Goal: Task Accomplishment & Management: Use online tool/utility

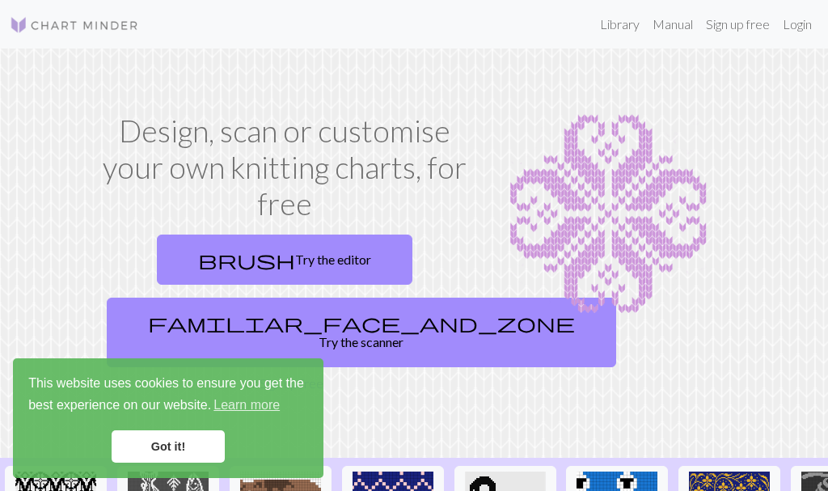
click at [793, 25] on link "Login" at bounding box center [797, 24] width 42 height 32
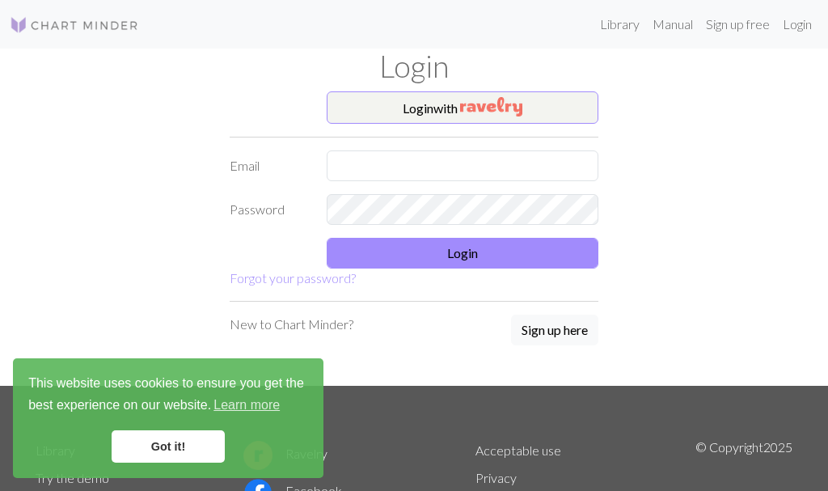
click at [517, 102] on img "button" at bounding box center [491, 106] width 62 height 19
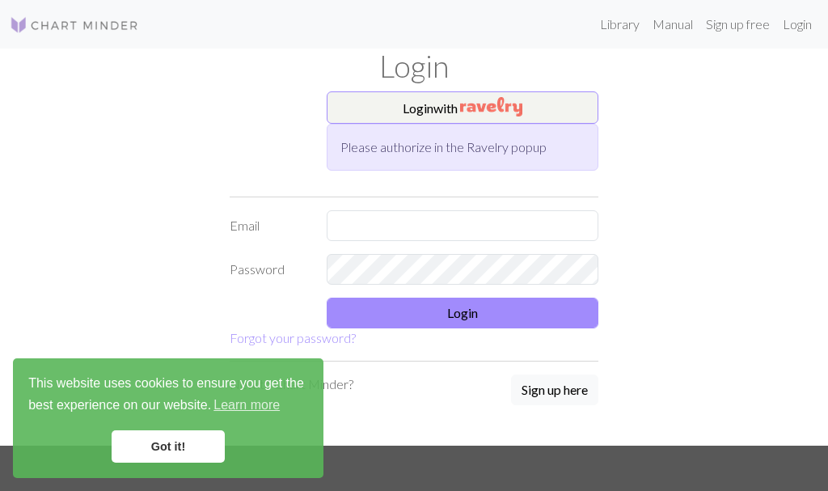
click at [530, 85] on div "Login" at bounding box center [414, 70] width 776 height 43
click at [522, 104] on img "button" at bounding box center [491, 106] width 62 height 19
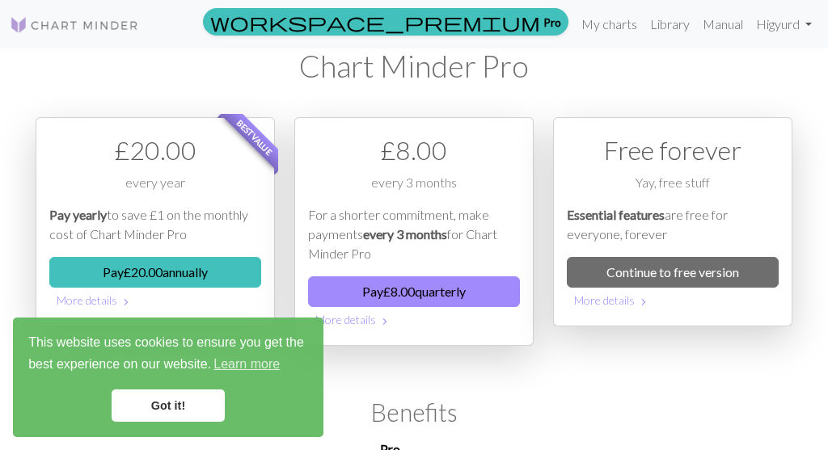
click at [672, 30] on link "Library" at bounding box center [670, 24] width 53 height 32
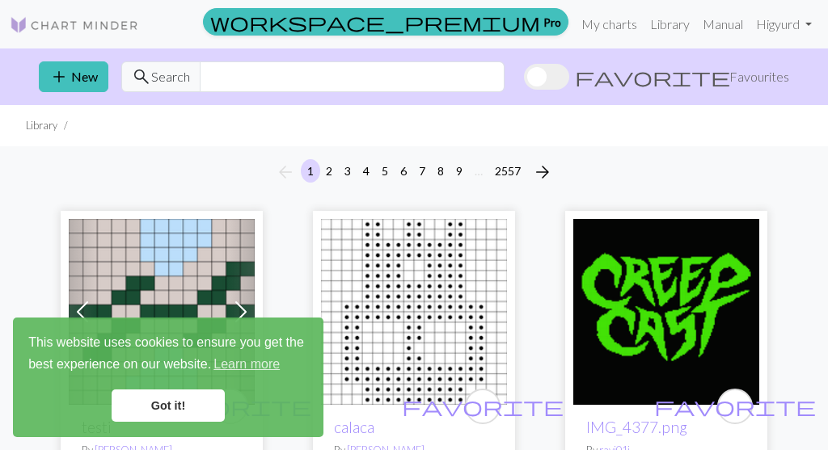
click at [605, 37] on link "My charts" at bounding box center [609, 24] width 69 height 32
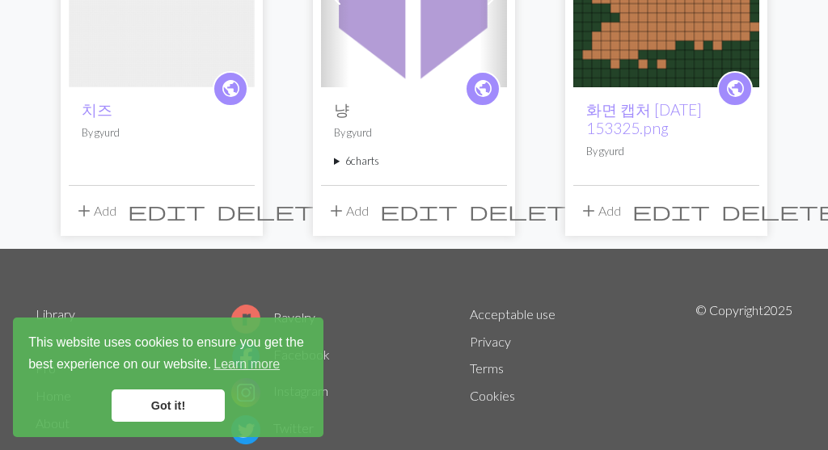
scroll to position [257, 0]
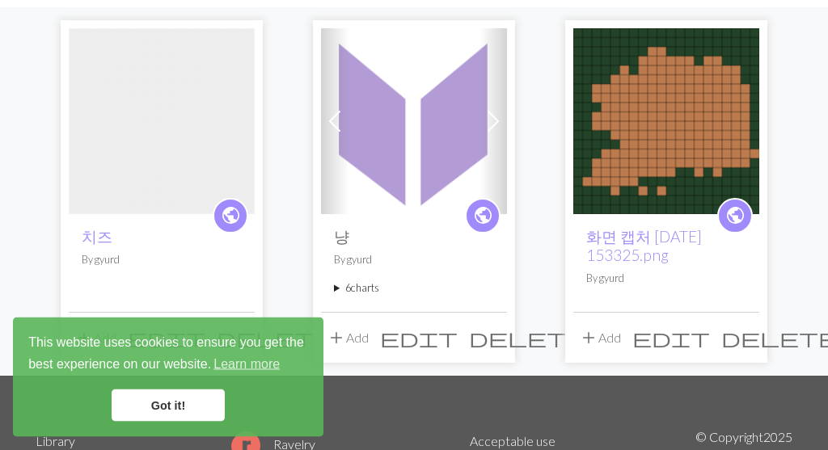
click at [661, 125] on img at bounding box center [666, 122] width 186 height 186
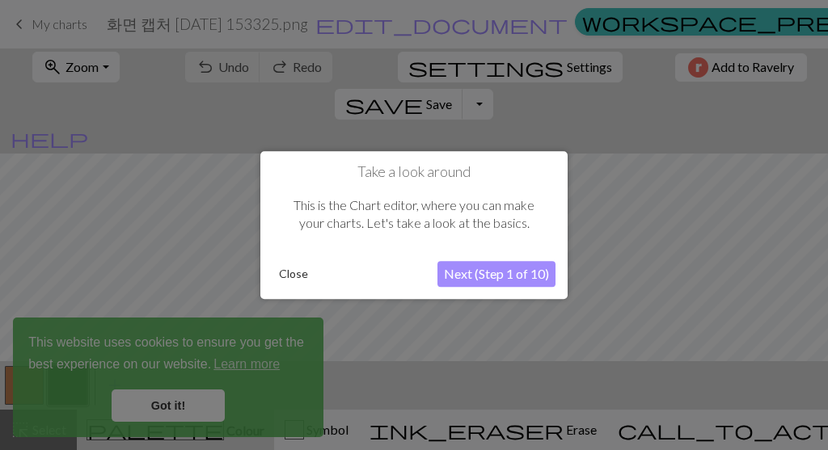
click at [543, 273] on button "Next (Step 1 of 10)" at bounding box center [496, 274] width 118 height 26
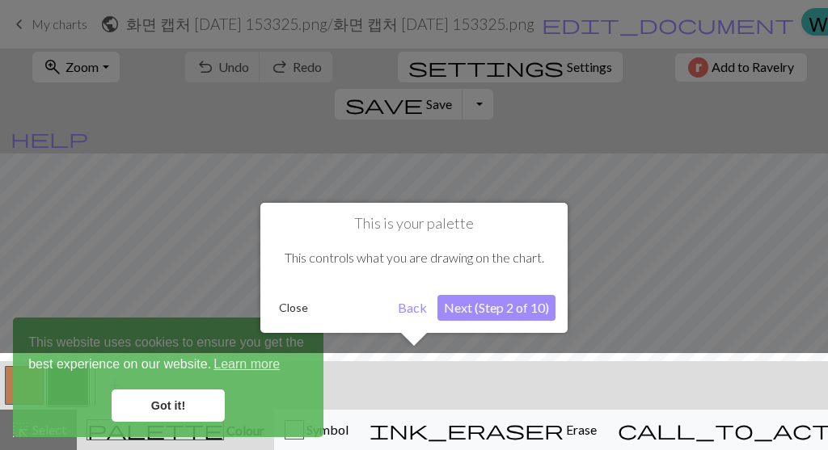
click at [418, 312] on button "Back" at bounding box center [412, 308] width 42 height 26
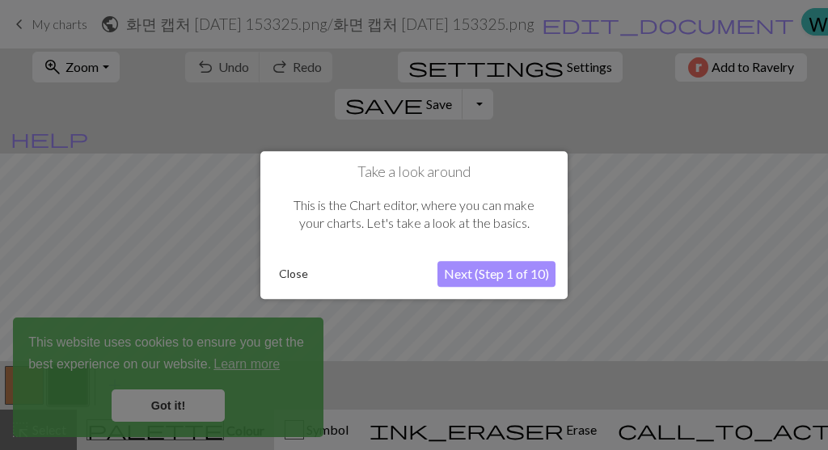
click at [550, 272] on button "Next (Step 1 of 10)" at bounding box center [496, 274] width 118 height 26
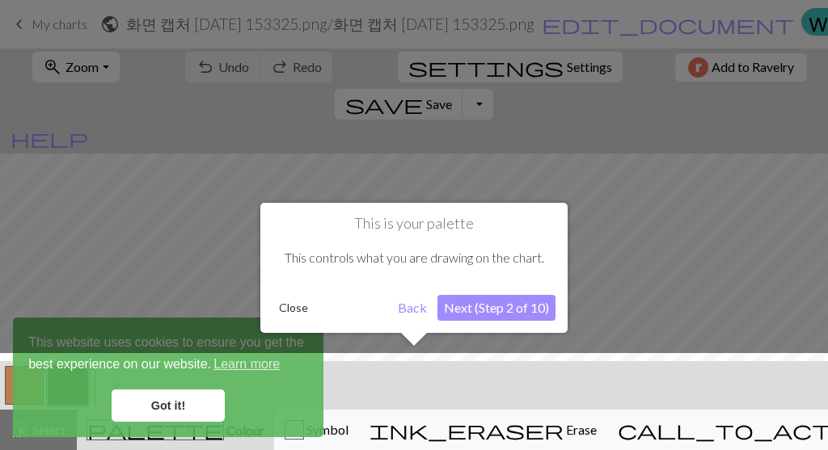
click at [553, 303] on button "Next (Step 2 of 10)" at bounding box center [496, 308] width 118 height 26
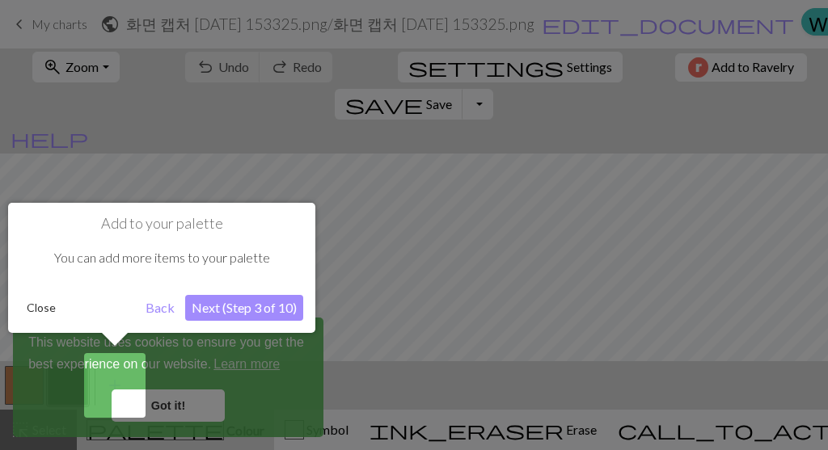
click at [252, 268] on div "You can add more items to your palette" at bounding box center [161, 258] width 283 height 50
click at [260, 310] on button "Next (Step 3 of 10)" at bounding box center [244, 308] width 118 height 26
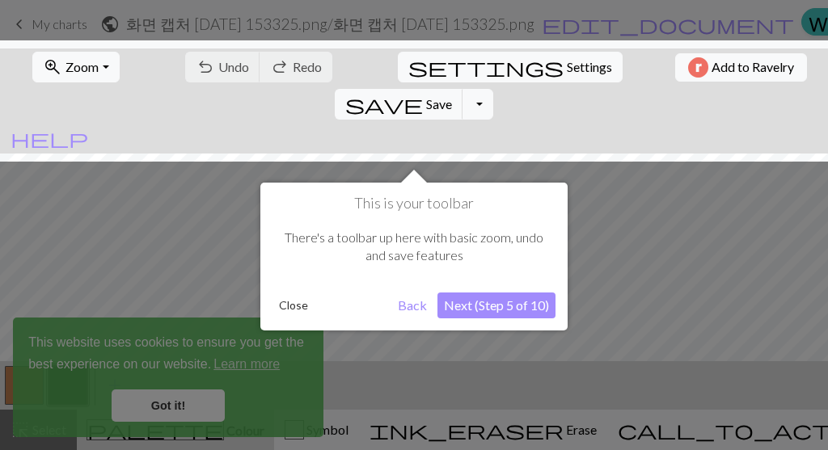
click at [644, 251] on div at bounding box center [414, 225] width 828 height 450
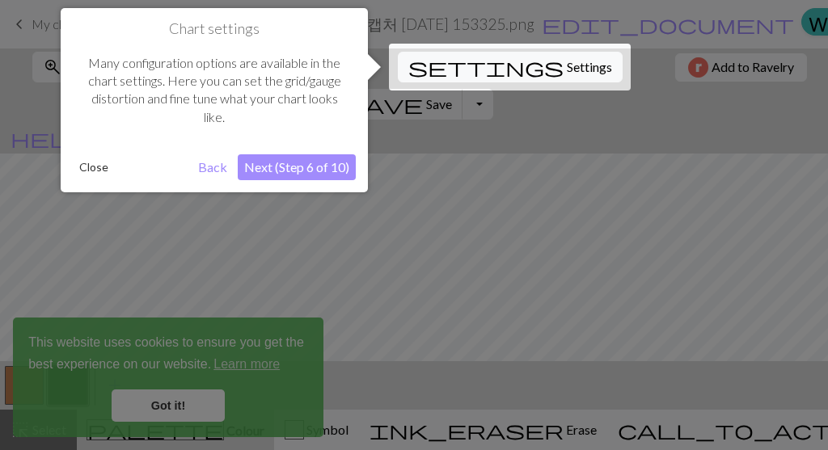
click at [521, 326] on div at bounding box center [414, 225] width 828 height 450
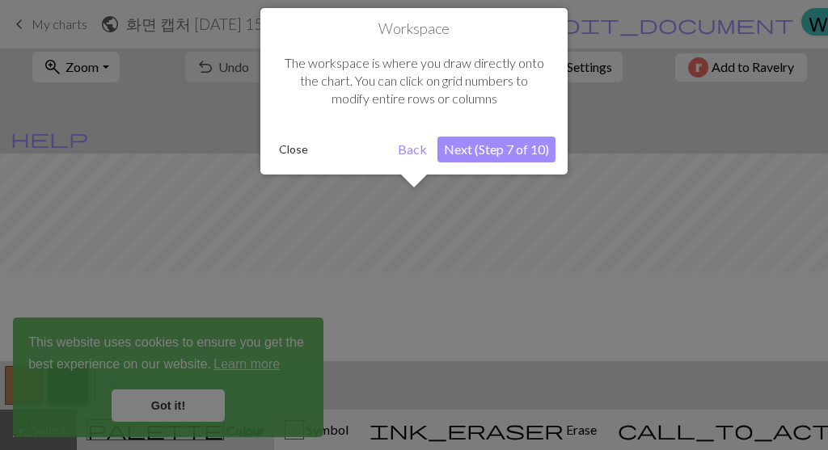
scroll to position [129, 0]
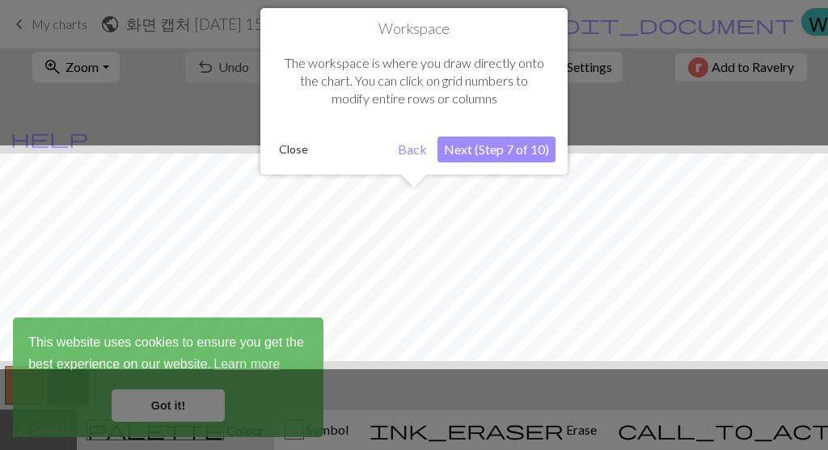
click at [509, 160] on button "Next (Step 7 of 10)" at bounding box center [496, 150] width 118 height 26
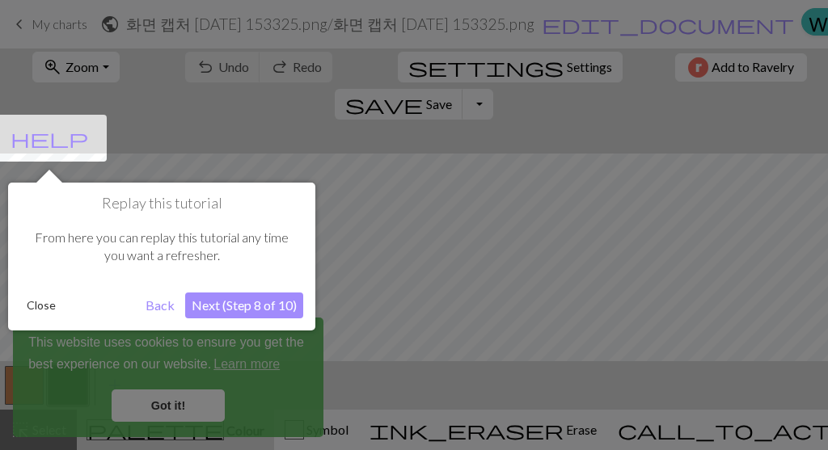
click at [285, 288] on div "Replay this tutorial From here you can replay this tutorial any time you want a…" at bounding box center [161, 257] width 307 height 148
click at [285, 287] on div "Replay this tutorial From here you can replay this tutorial any time you want a…" at bounding box center [161, 257] width 307 height 148
click at [254, 313] on button "Next (Step 8 of 10)" at bounding box center [244, 306] width 118 height 26
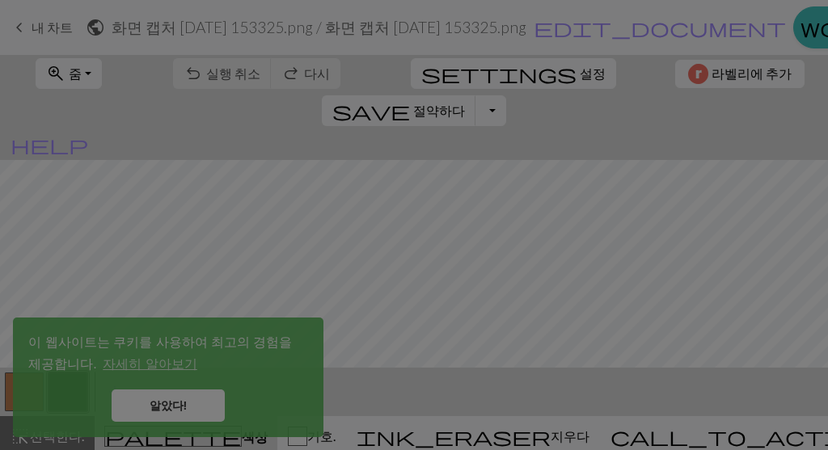
scroll to position [13, 0]
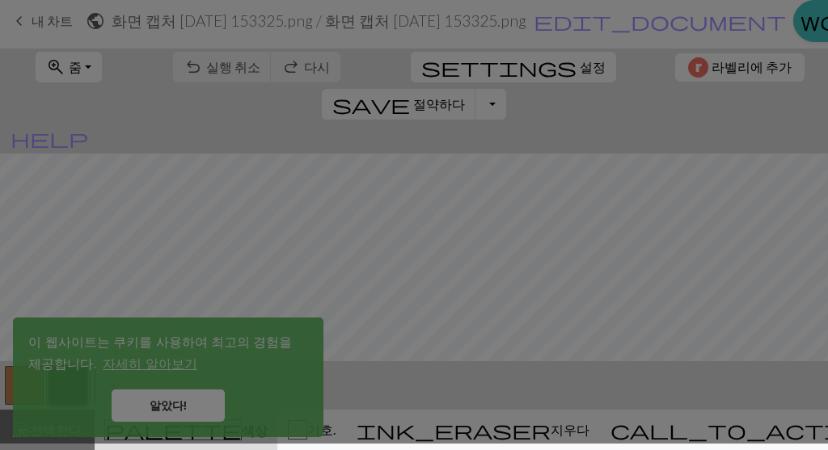
click at [196, 402] on div at bounding box center [414, 219] width 828 height 450
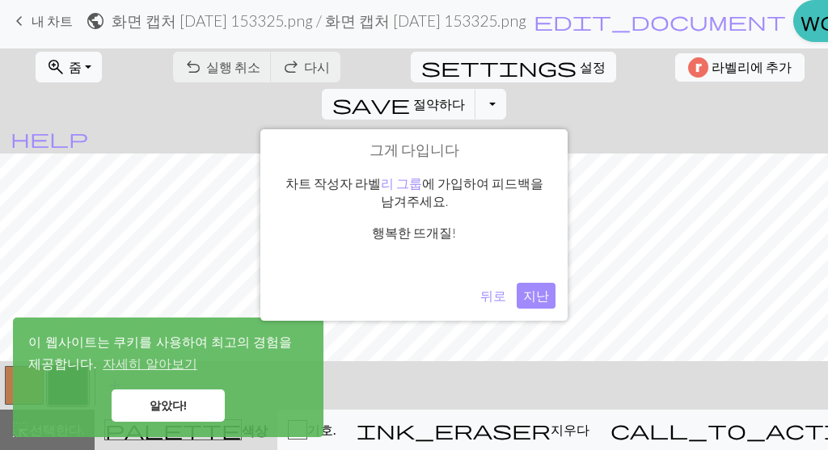
click at [502, 298] on font "뒤로" at bounding box center [493, 295] width 26 height 15
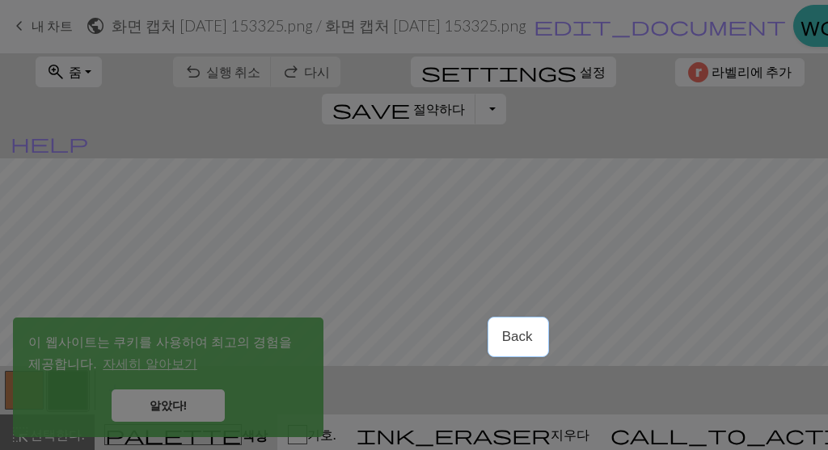
scroll to position [0, 0]
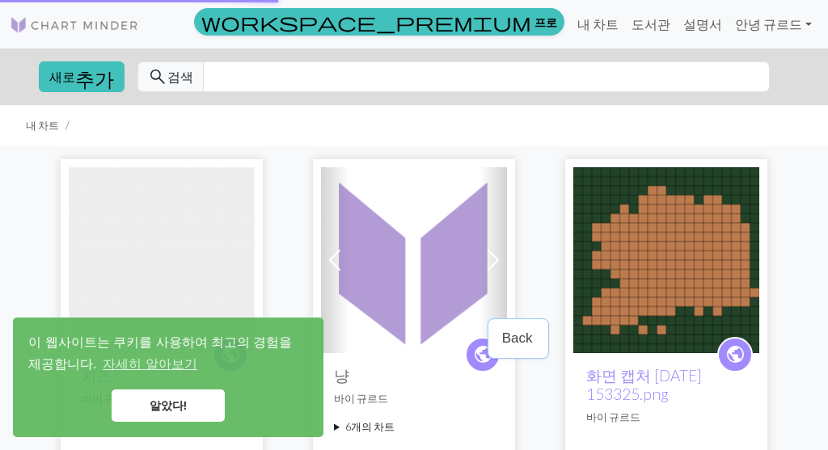
click at [464, 259] on img at bounding box center [414, 260] width 186 height 186
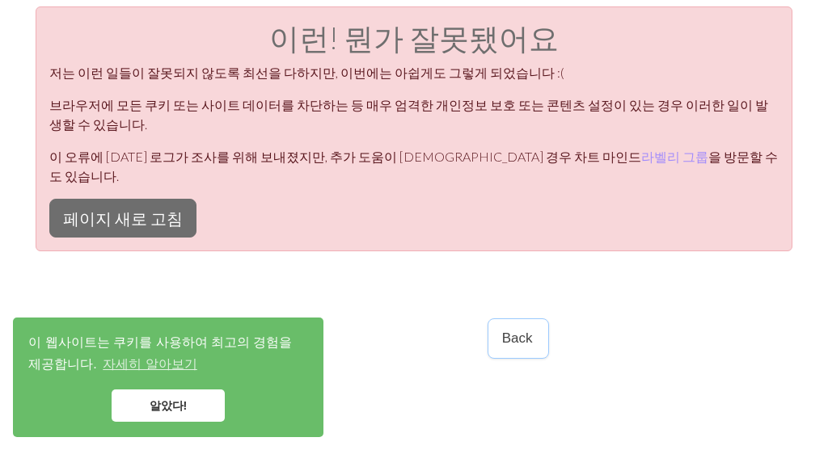
click at [520, 338] on p "Back" at bounding box center [517, 338] width 31 height 15
click at [121, 209] on font "페이지 새로 고침" at bounding box center [123, 218] width 120 height 19
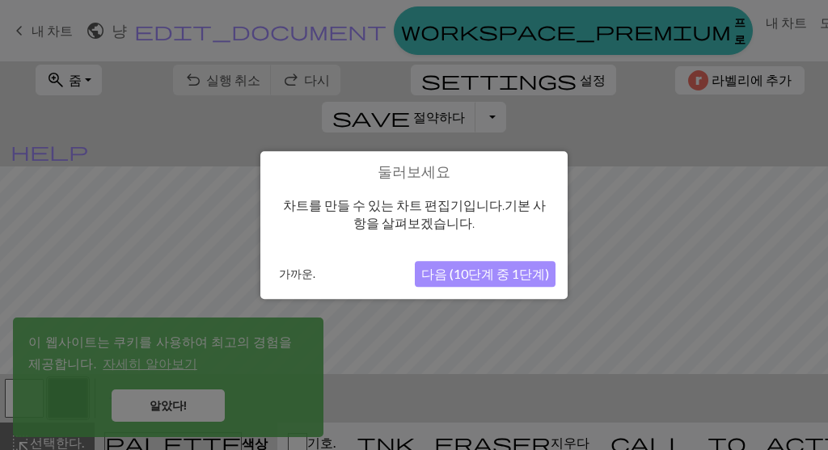
click at [302, 274] on font "가까운." at bounding box center [297, 274] width 36 height 14
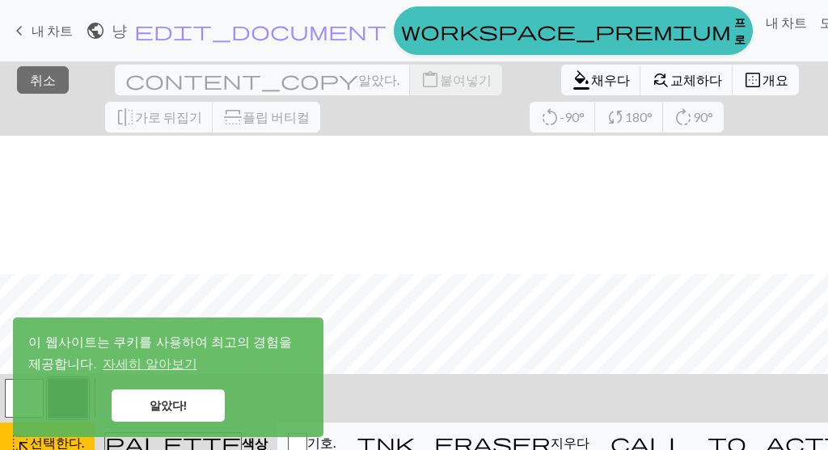
scroll to position [459, 0]
click at [781, 29] on font "내 차트" at bounding box center [786, 22] width 41 height 15
